Goal: Information Seeking & Learning: Learn about a topic

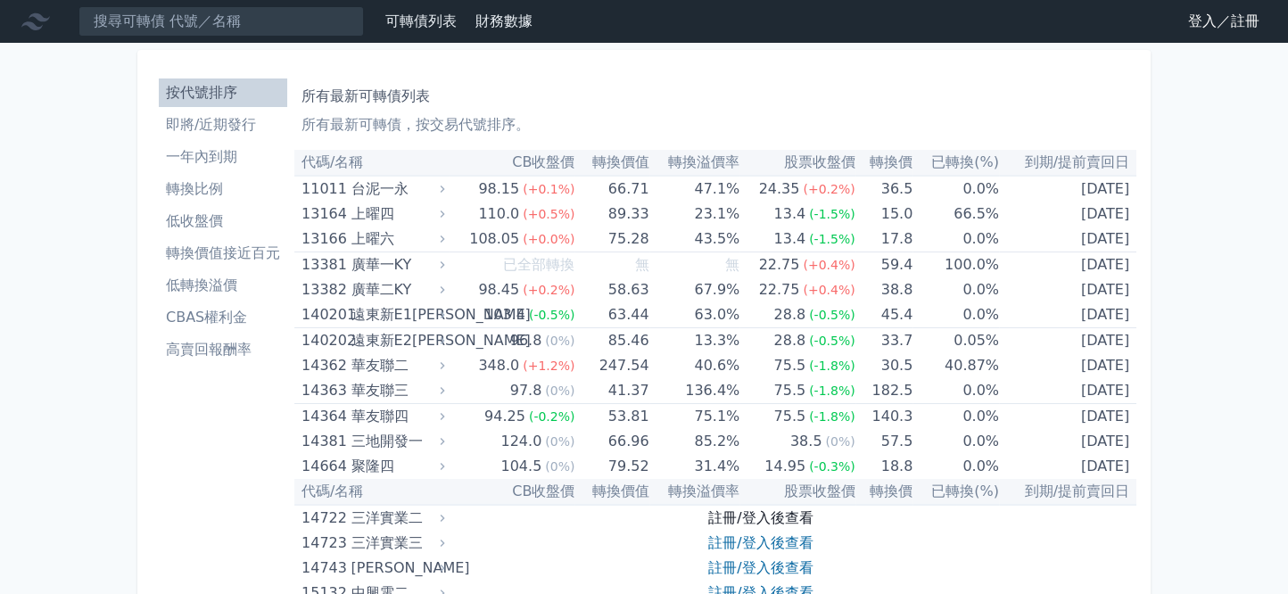
click at [749, 525] on link "註冊/登入後查看" at bounding box center [760, 517] width 104 height 17
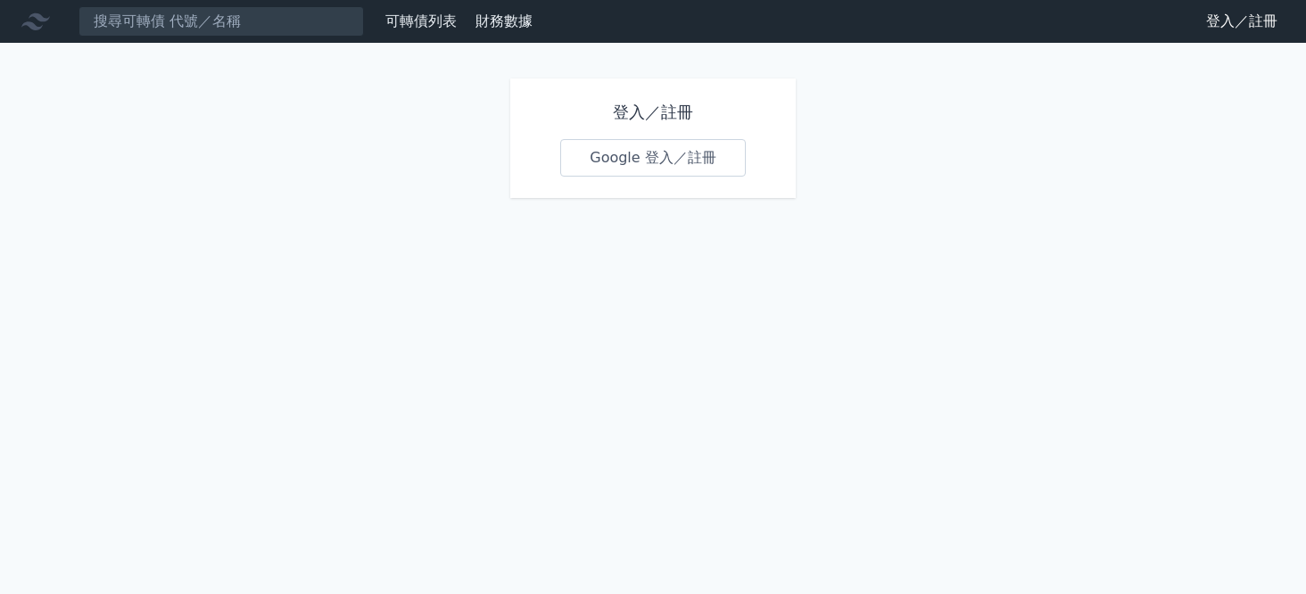
click at [657, 166] on link "Google 登入／註冊" at bounding box center [653, 157] width 186 height 37
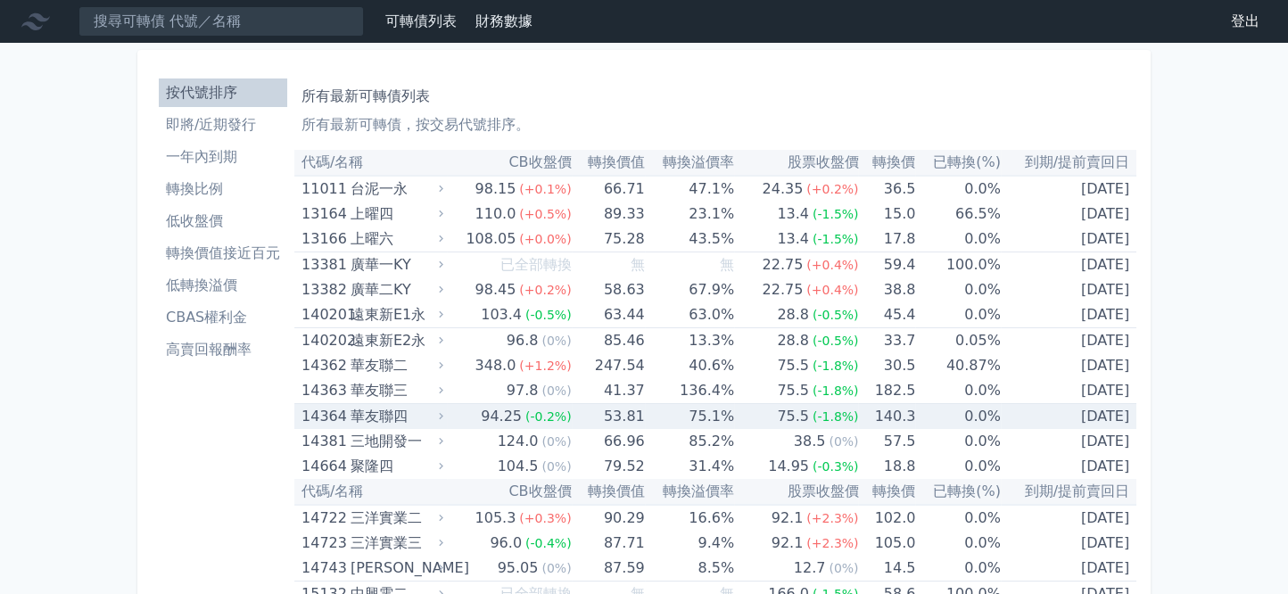
click at [391, 411] on div "華友聯四" at bounding box center [395, 416] width 89 height 25
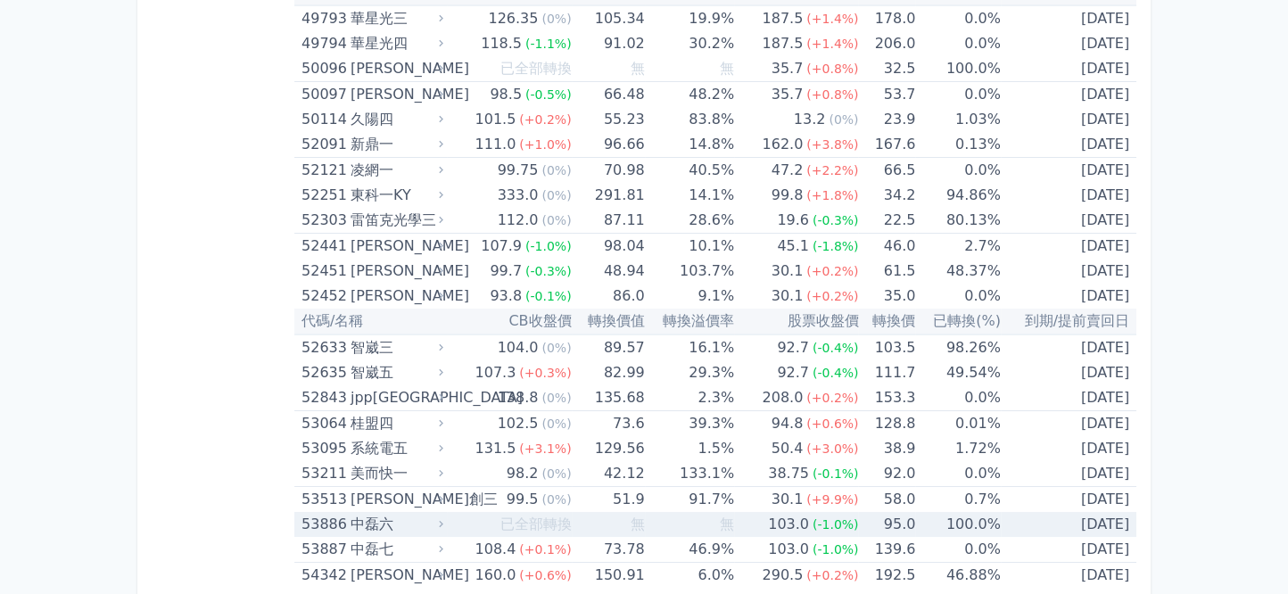
scroll to position [6660, 0]
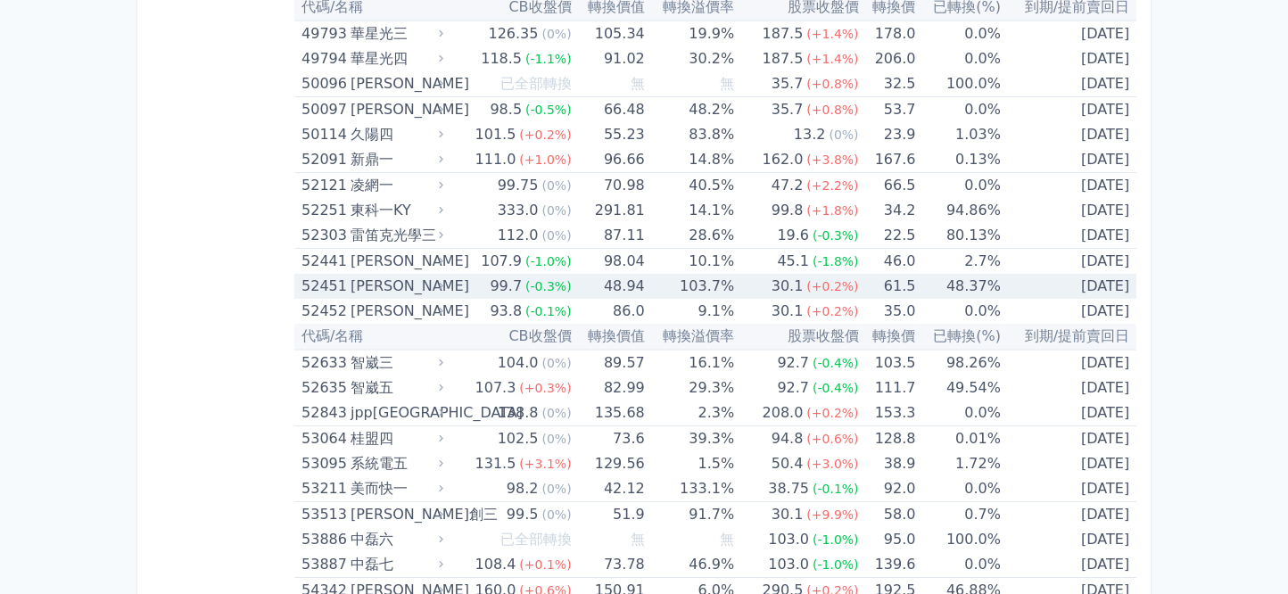
click at [307, 275] on div "52451" at bounding box center [324, 286] width 45 height 25
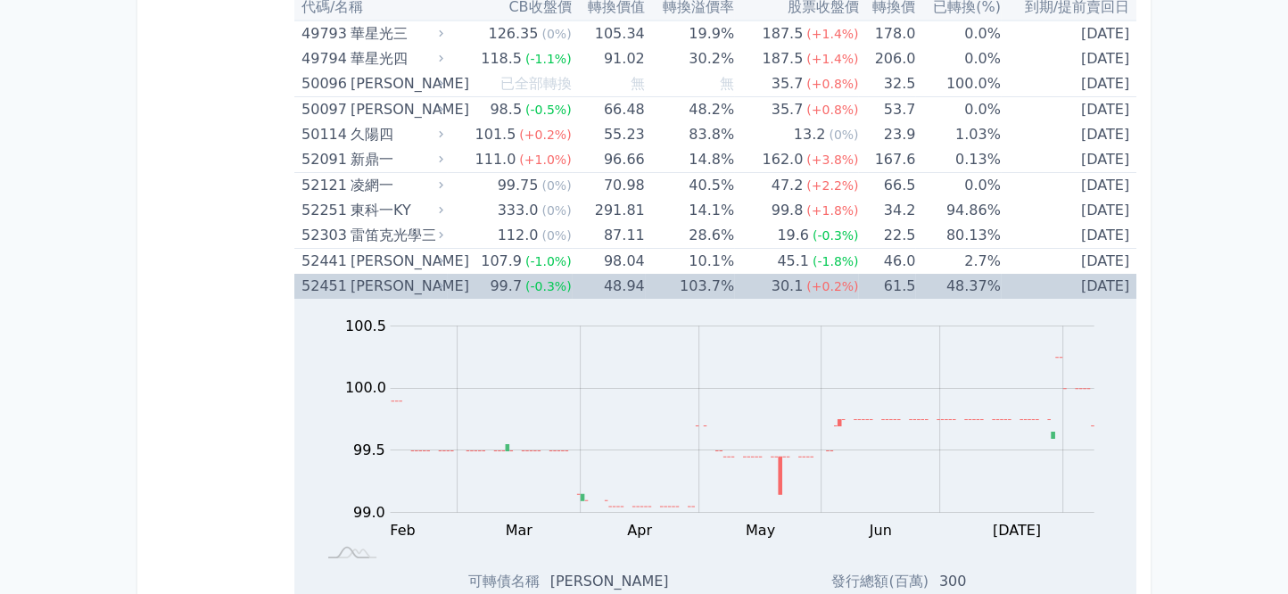
click at [358, 274] on div "[PERSON_NAME]" at bounding box center [395, 286] width 89 height 25
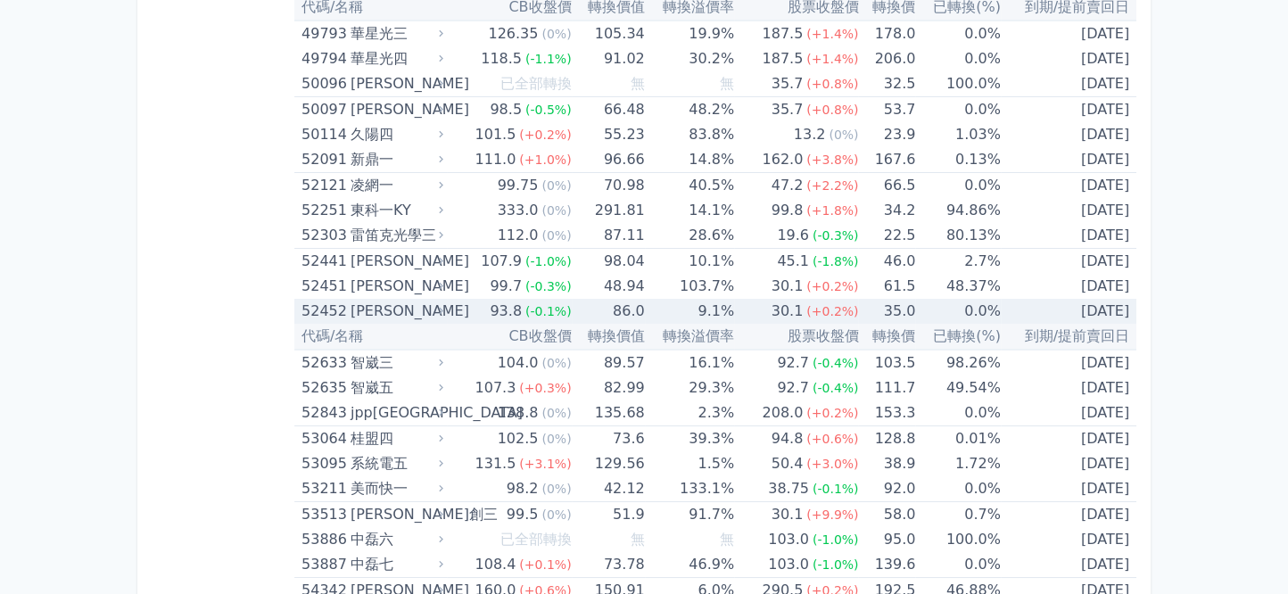
click at [371, 300] on div "[PERSON_NAME]" at bounding box center [395, 311] width 89 height 25
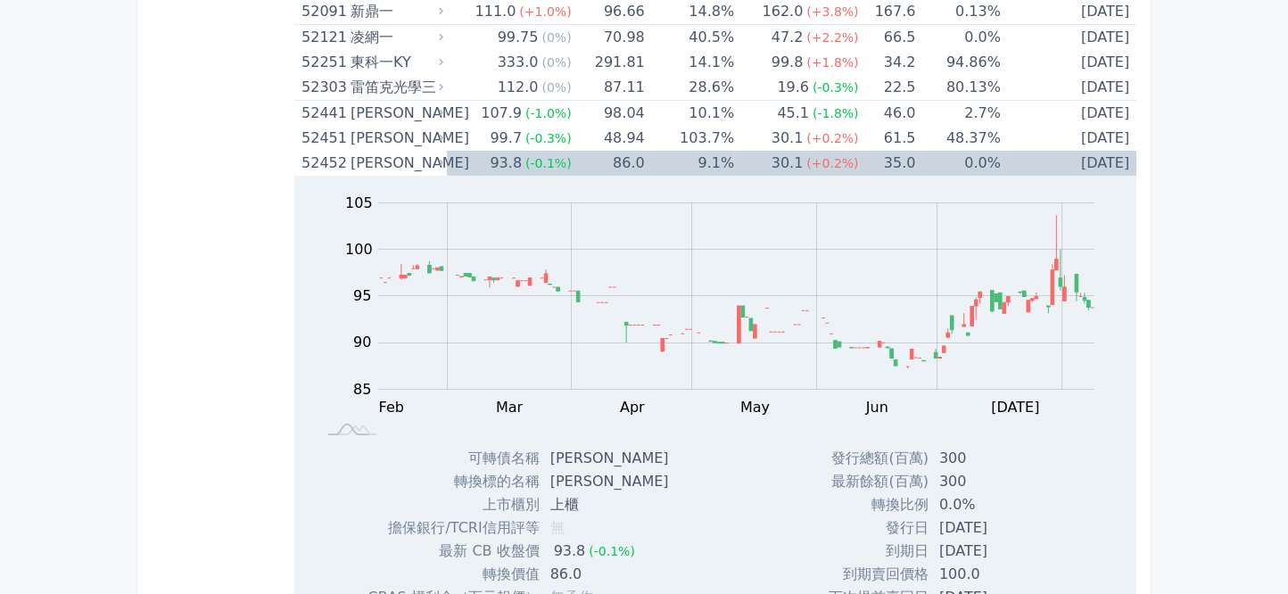
scroll to position [6780, 0]
